Goal: Information Seeking & Learning: Learn about a topic

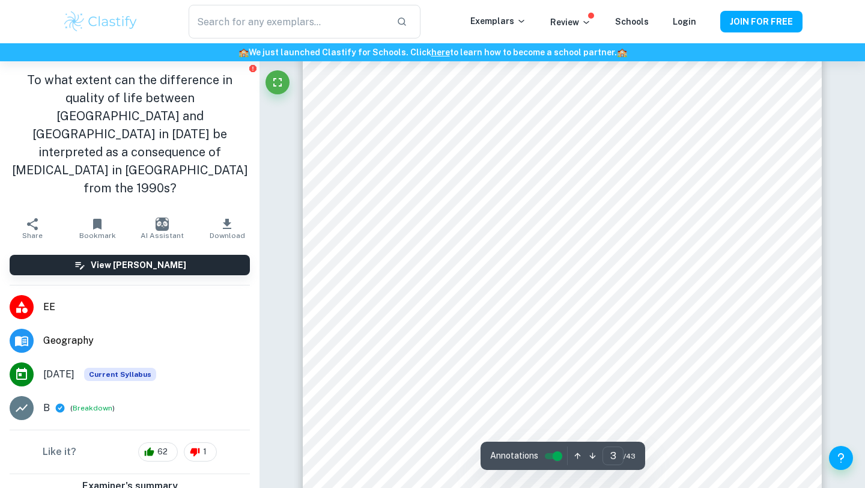
scroll to position [1792, 0]
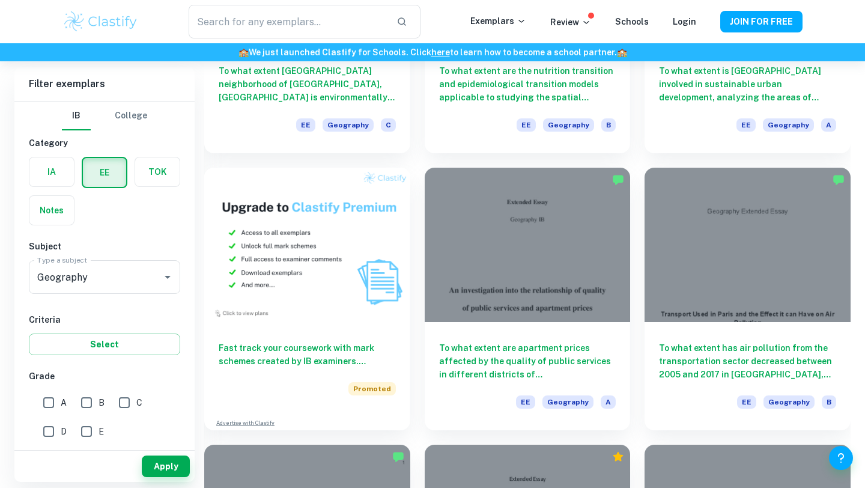
scroll to position [541, 0]
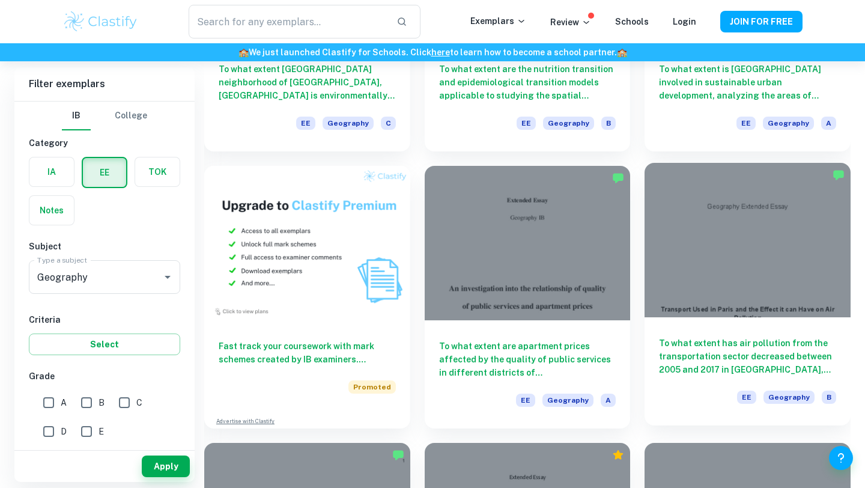
click at [712, 266] on div at bounding box center [748, 240] width 206 height 154
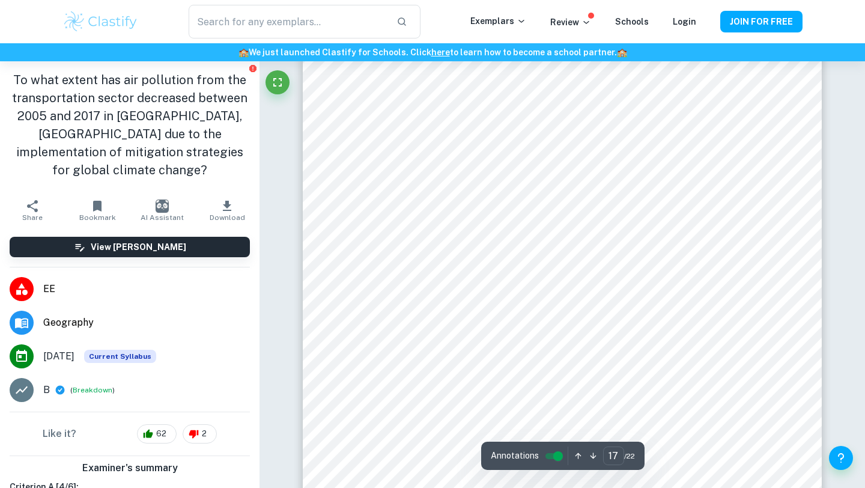
scroll to position [12243, 0]
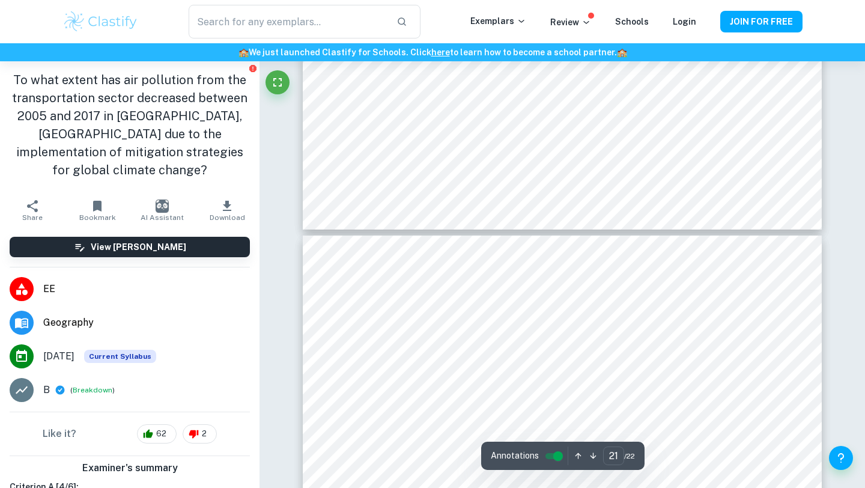
type input "22"
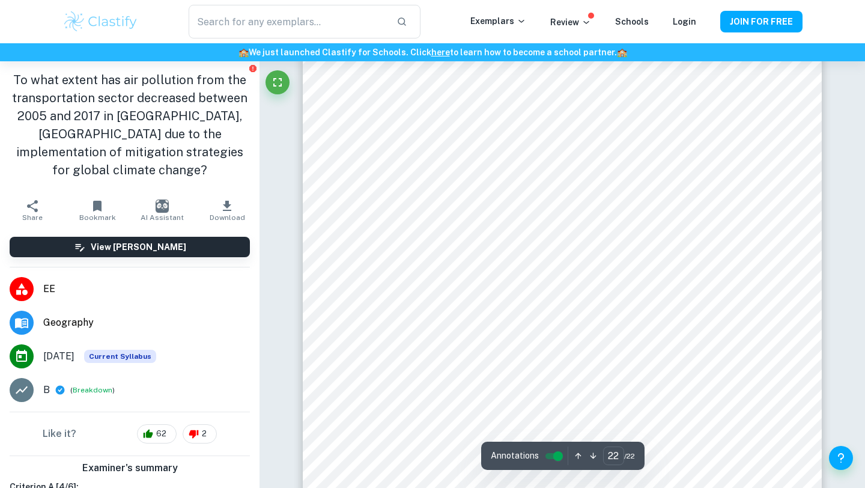
scroll to position [16273, 0]
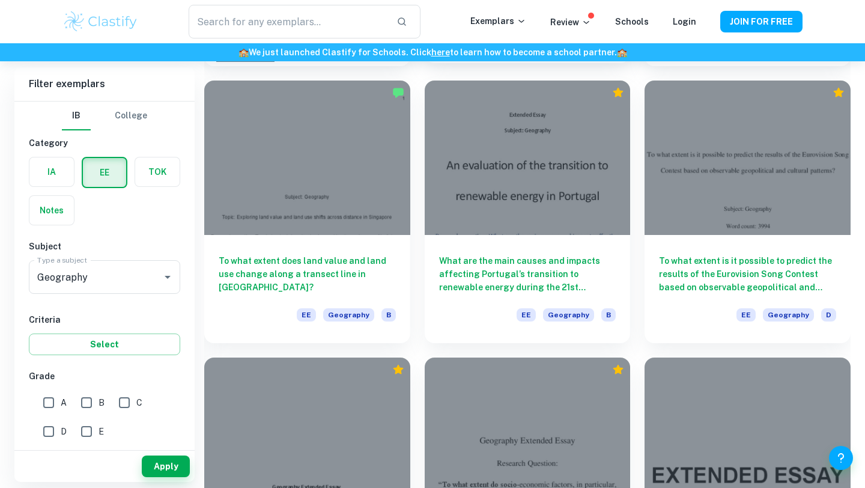
scroll to position [904, 0]
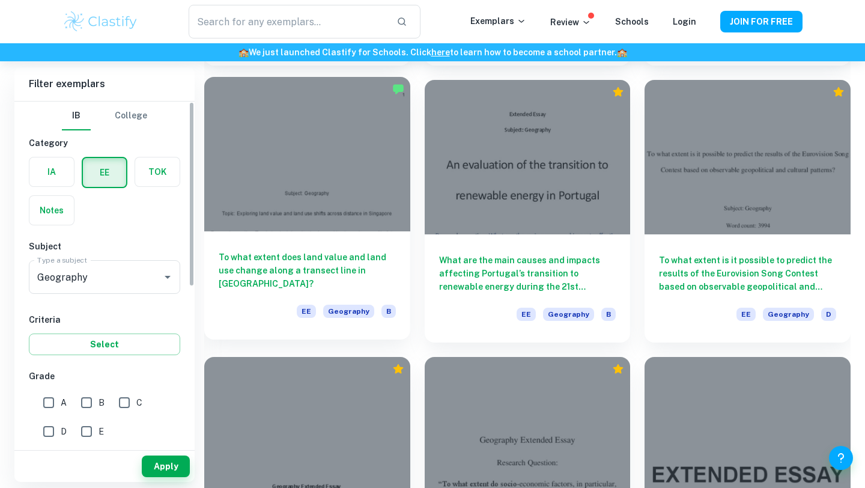
click at [283, 214] on div at bounding box center [307, 154] width 206 height 154
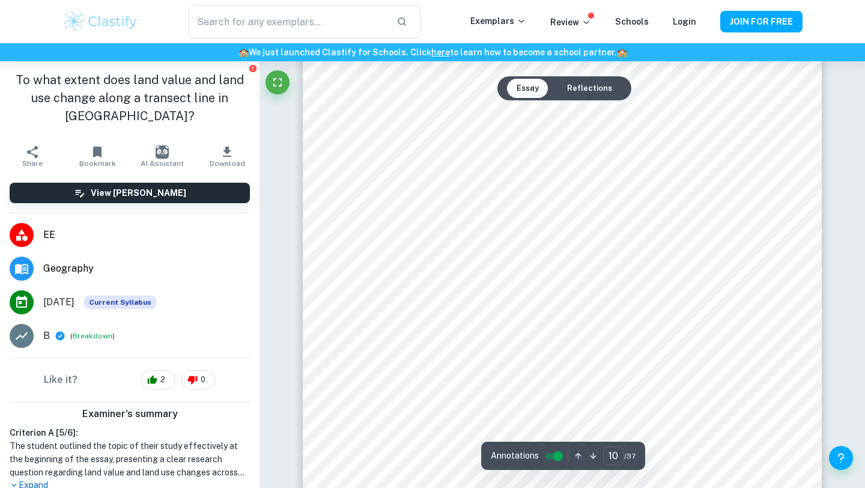
scroll to position [6402, 0]
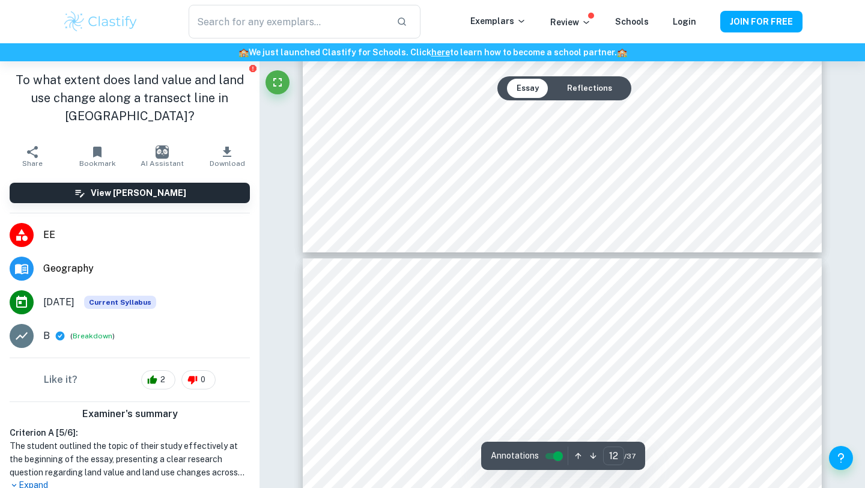
type input "11"
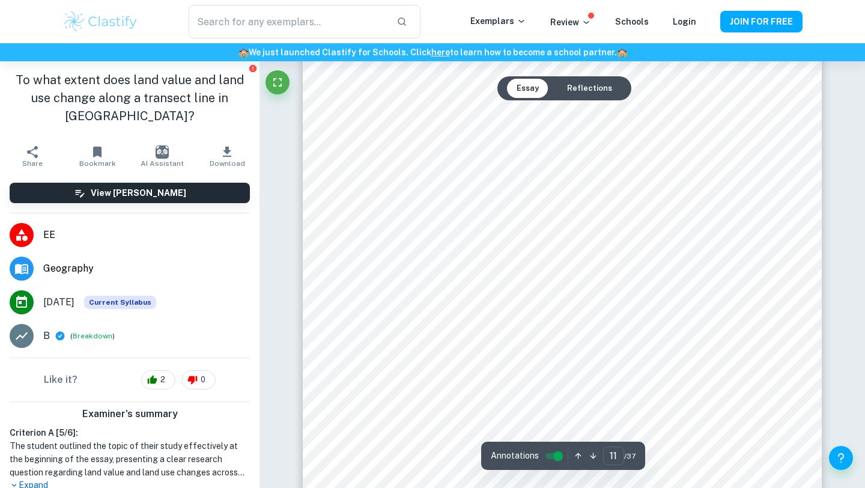
scroll to position [7262, 0]
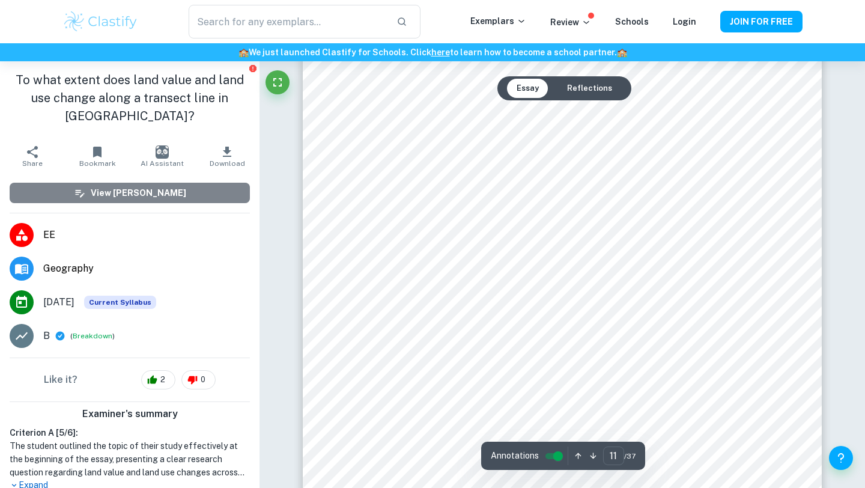
click at [195, 198] on button "View [PERSON_NAME]" at bounding box center [130, 193] width 240 height 20
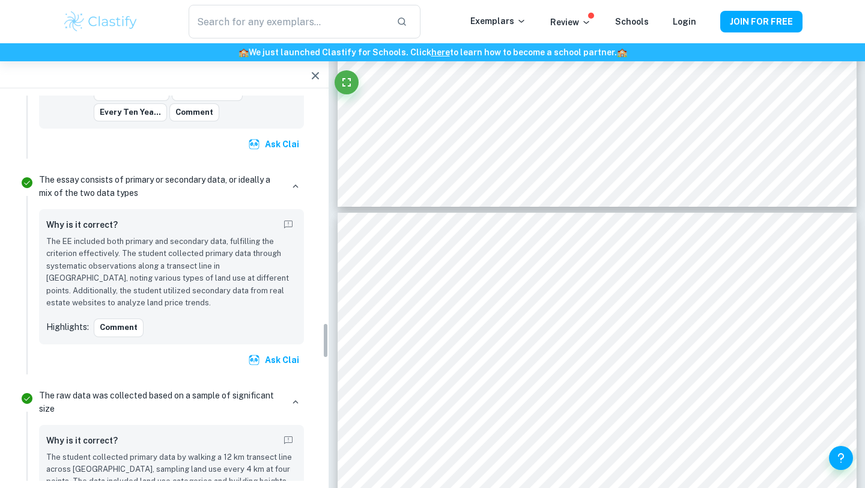
scroll to position [2438, 0]
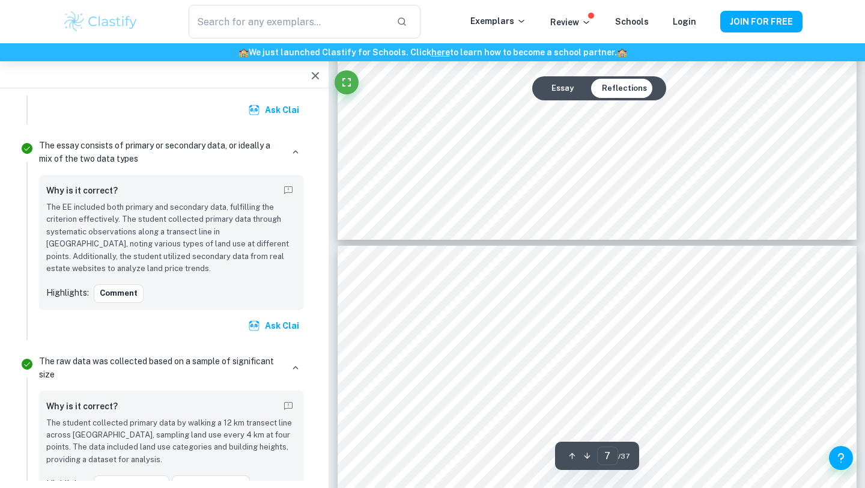
type input "8"
